Goal: Task Accomplishment & Management: Manage account settings

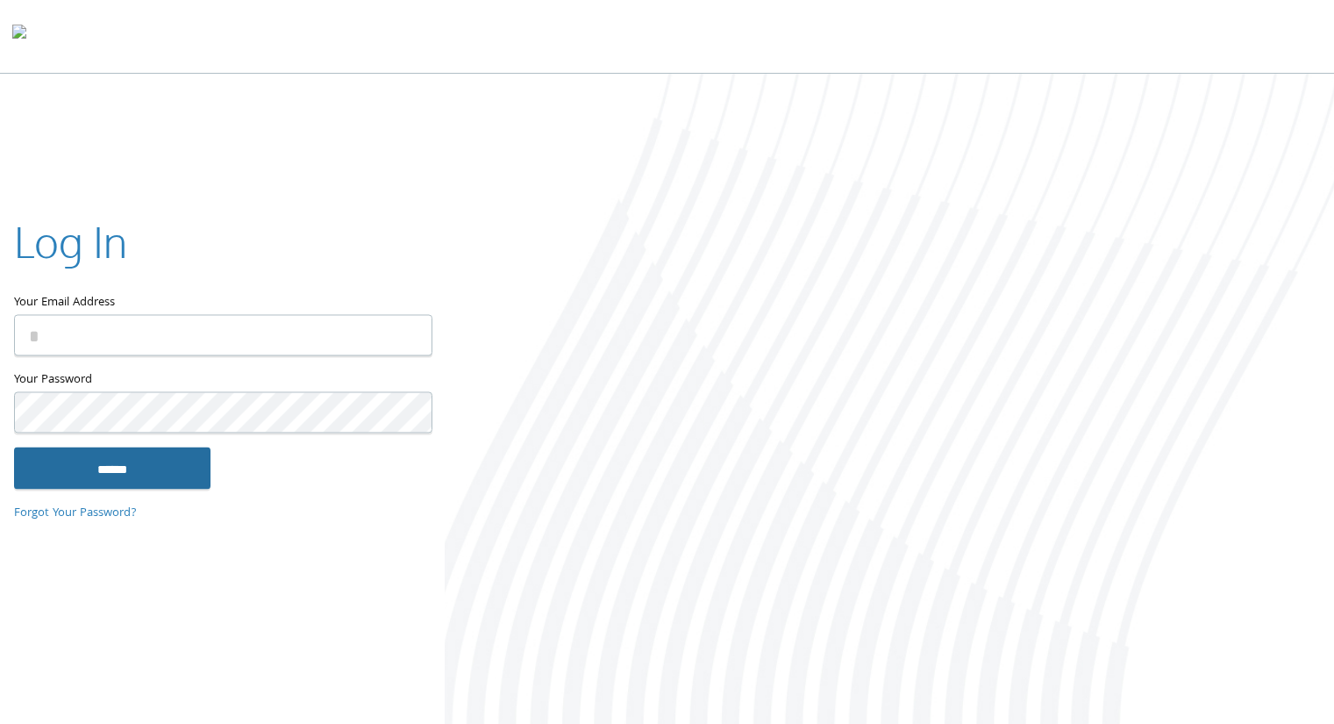
type input "**********"
click at [110, 473] on input "******" at bounding box center [112, 468] width 196 height 42
type input "**********"
click at [85, 461] on input "******" at bounding box center [112, 468] width 196 height 42
